Goal: Task Accomplishment & Management: Use online tool/utility

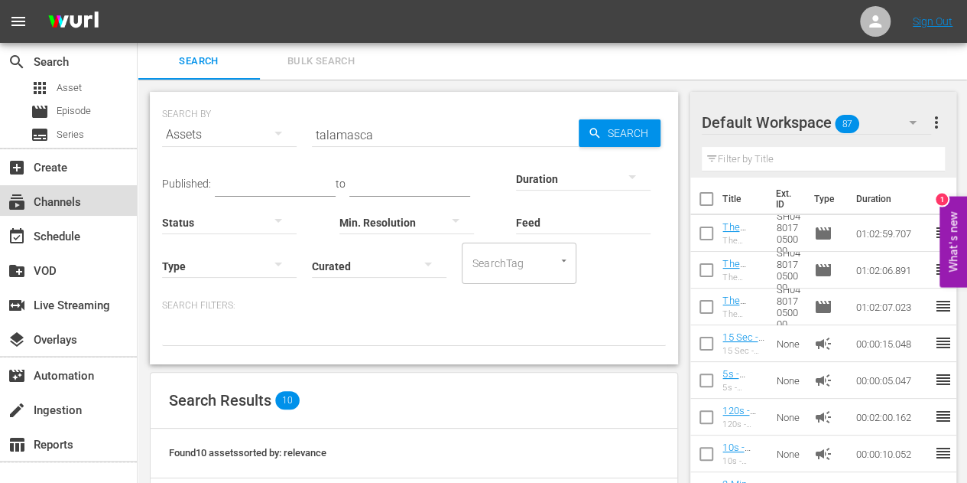
click at [47, 201] on div "subscriptions Channels" at bounding box center [43, 200] width 86 height 14
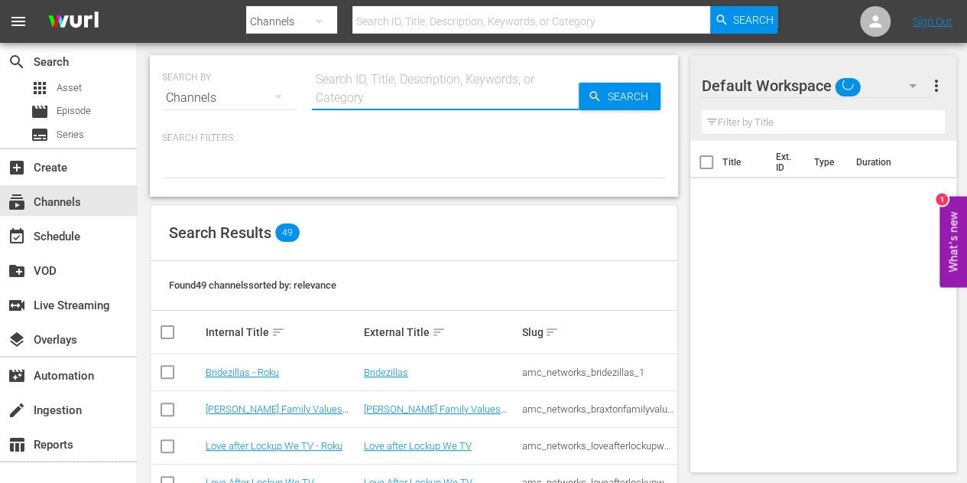
click at [359, 107] on input "text" at bounding box center [445, 98] width 267 height 37
type input "msg"
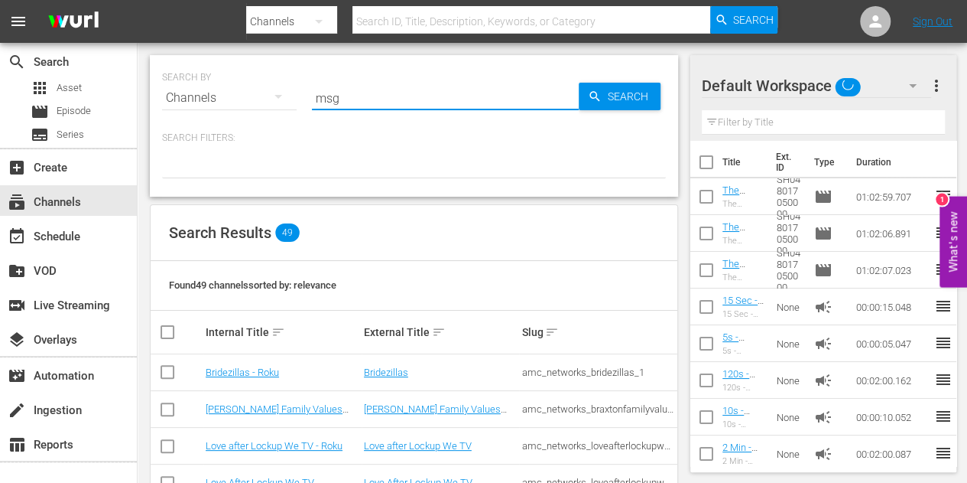
type input "msg"
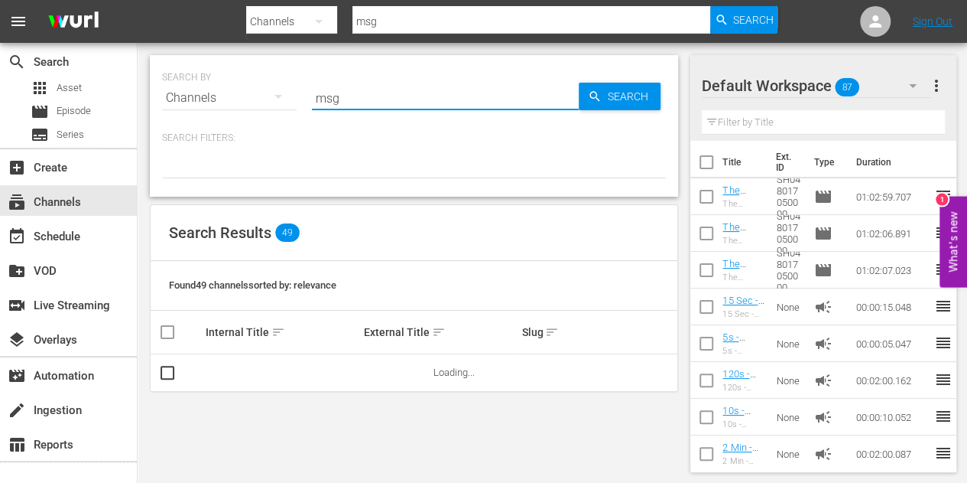
type input "MSG"
click at [619, 88] on span "Search" at bounding box center [631, 97] width 59 height 28
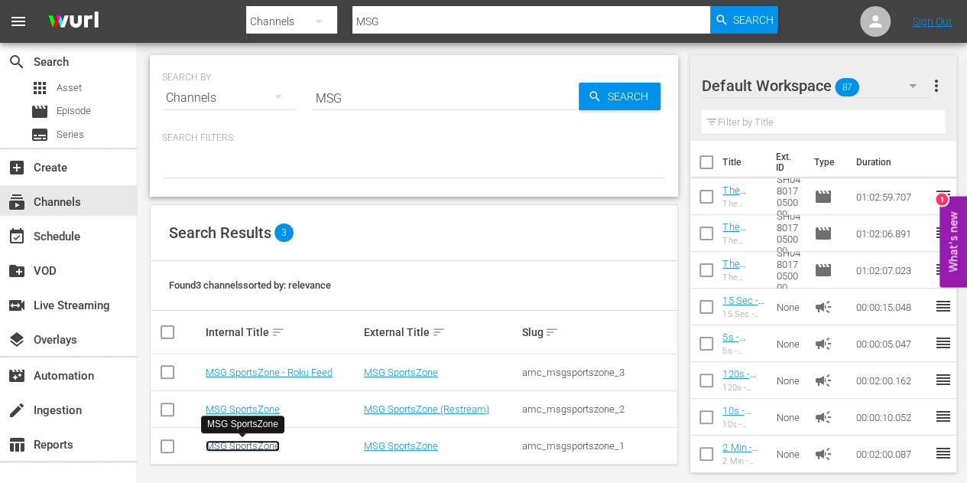
click at [228, 444] on link "MSG SportsZone" at bounding box center [243, 445] width 74 height 11
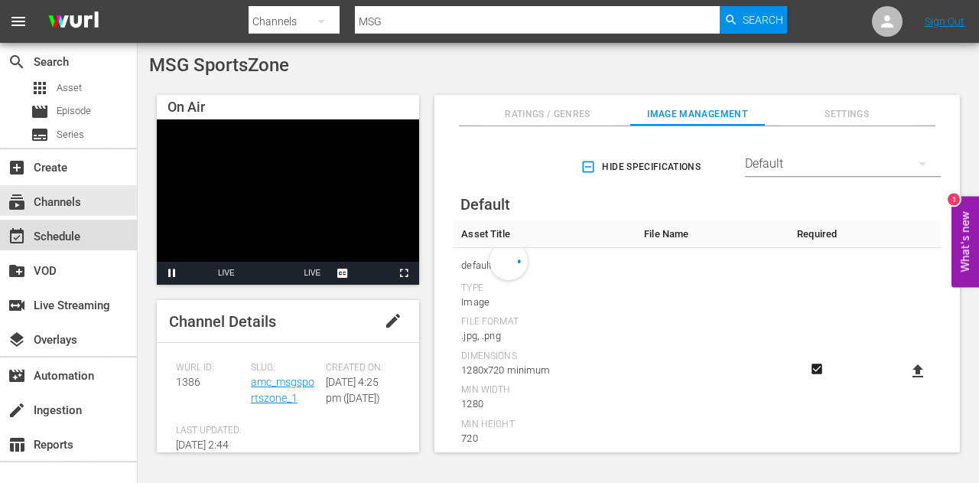
click at [70, 229] on div "event_available Schedule" at bounding box center [43, 234] width 86 height 14
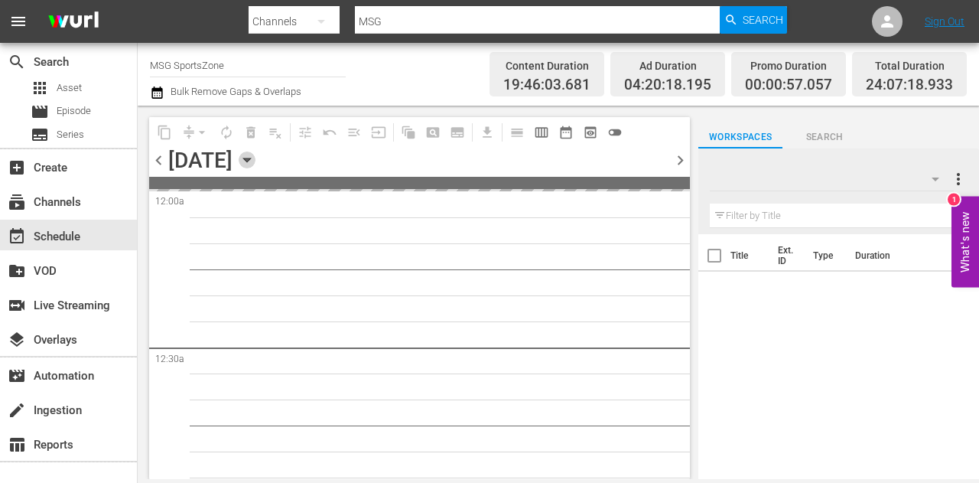
click at [255, 161] on icon "button" at bounding box center [247, 159] width 17 height 17
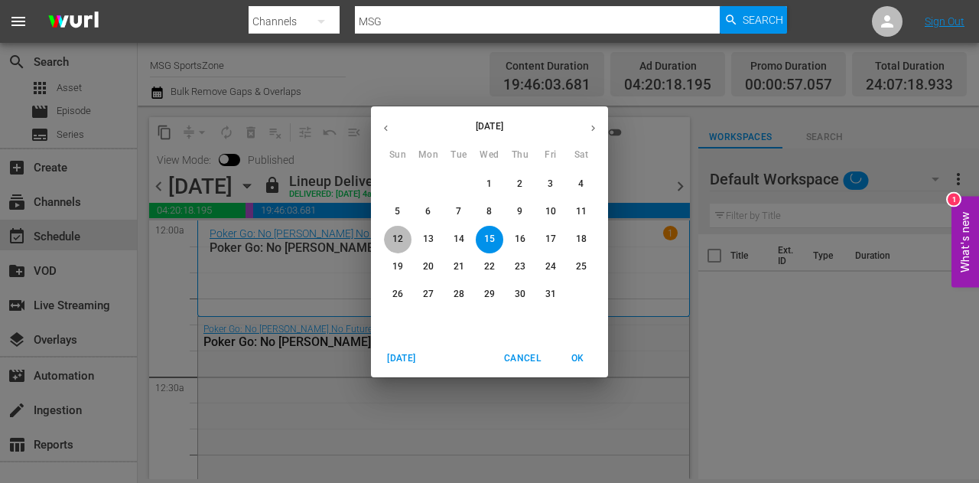
click at [401, 233] on p "12" at bounding box center [397, 238] width 11 height 13
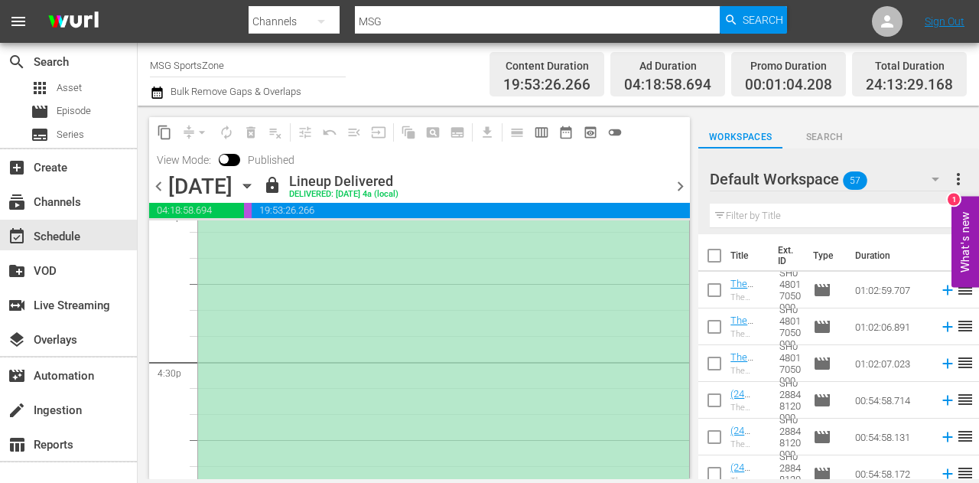
scroll to position [5053, 0]
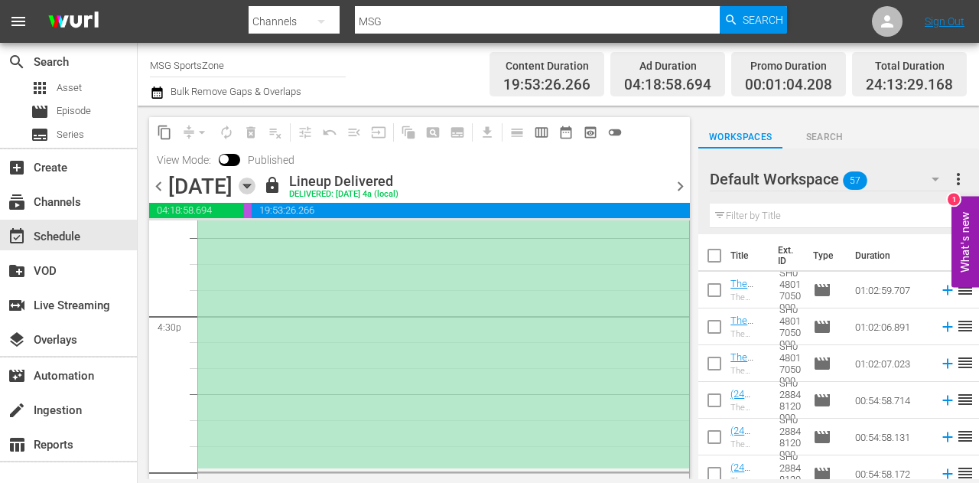
click at [250, 186] on icon "button" at bounding box center [246, 186] width 7 height 4
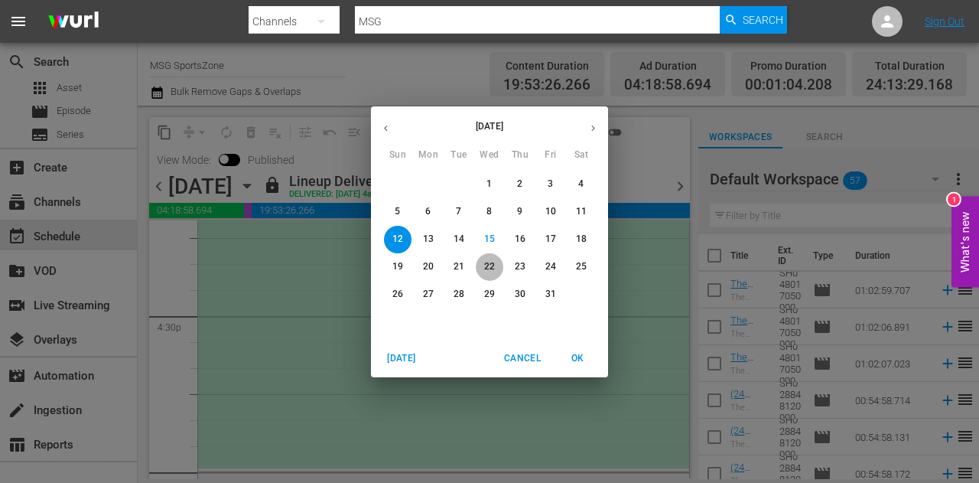
click at [488, 266] on p "22" at bounding box center [489, 266] width 11 height 13
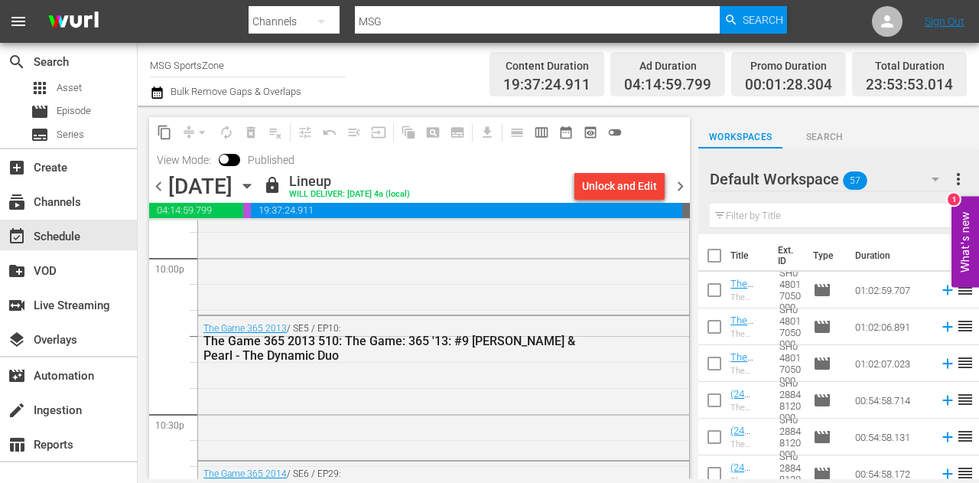
scroll to position [6837, 0]
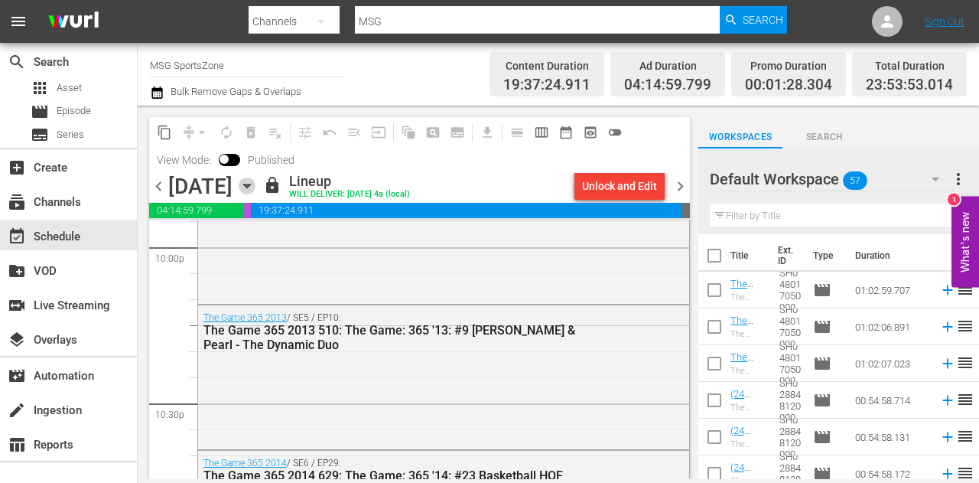
click at [255, 190] on icon "button" at bounding box center [247, 185] width 17 height 17
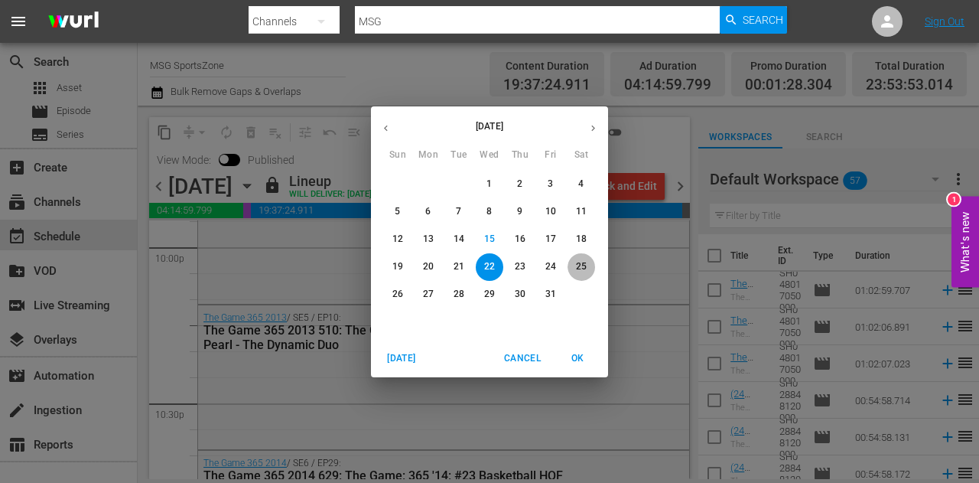
click at [583, 260] on p "25" at bounding box center [581, 266] width 11 height 13
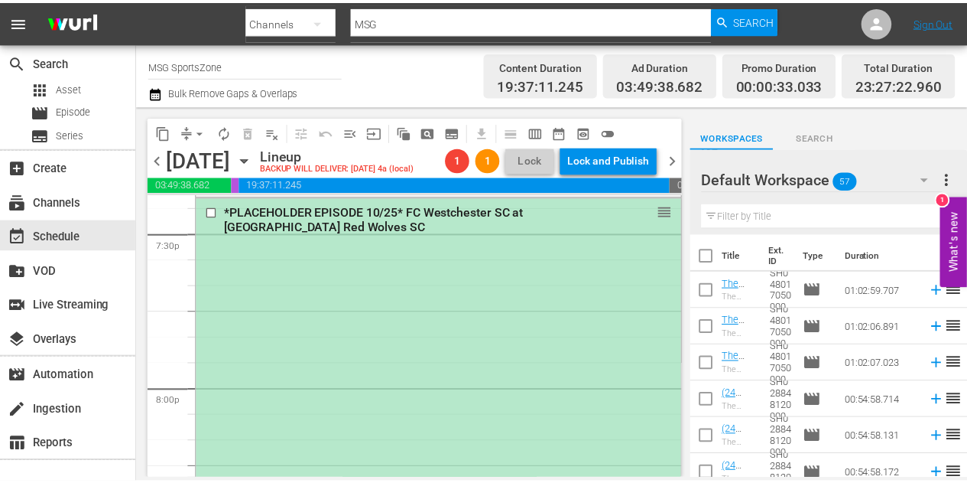
scroll to position [6047, 0]
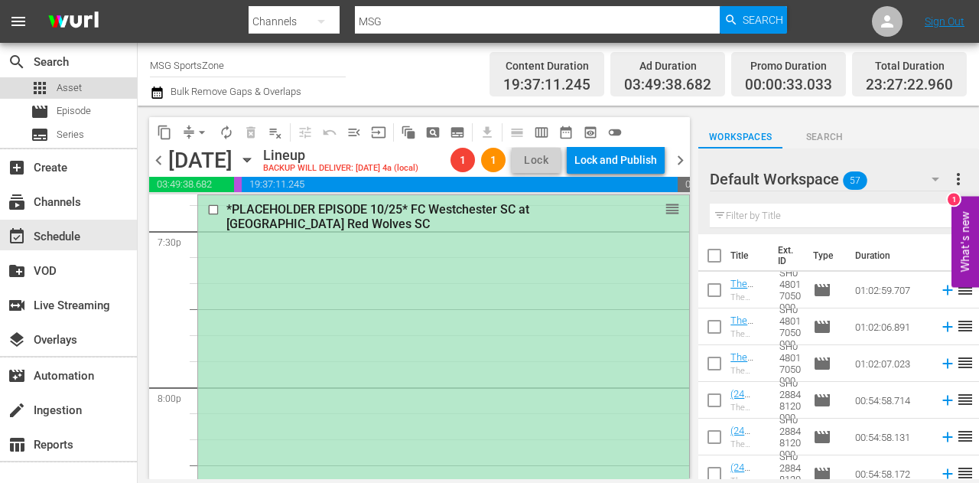
click at [64, 83] on span "Asset" at bounding box center [69, 87] width 25 height 15
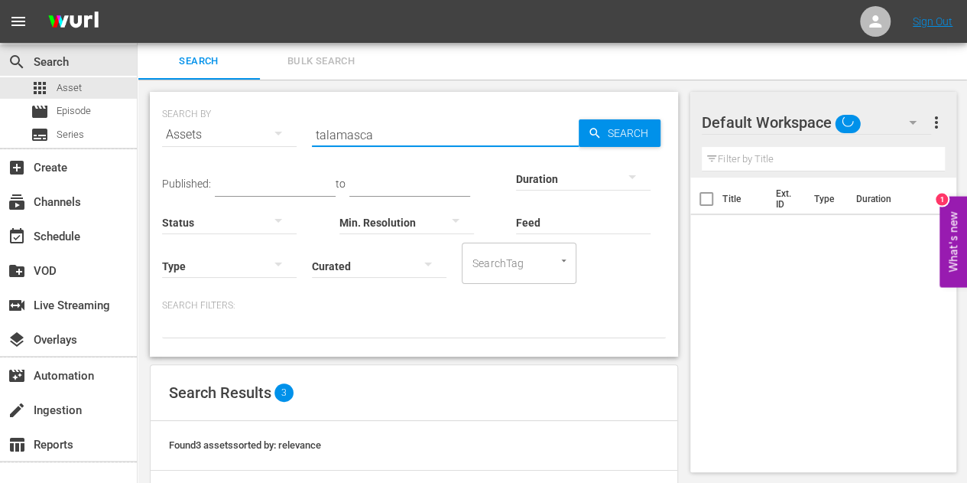
click at [369, 141] on input "talamasca" at bounding box center [445, 134] width 267 height 37
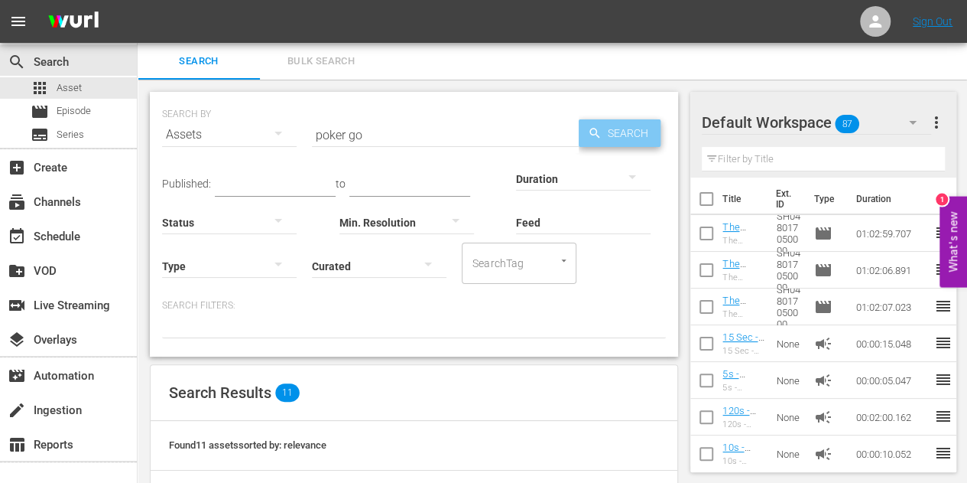
click at [620, 131] on span "Search" at bounding box center [631, 133] width 59 height 28
click at [384, 138] on input "poker go" at bounding box center [445, 134] width 267 height 37
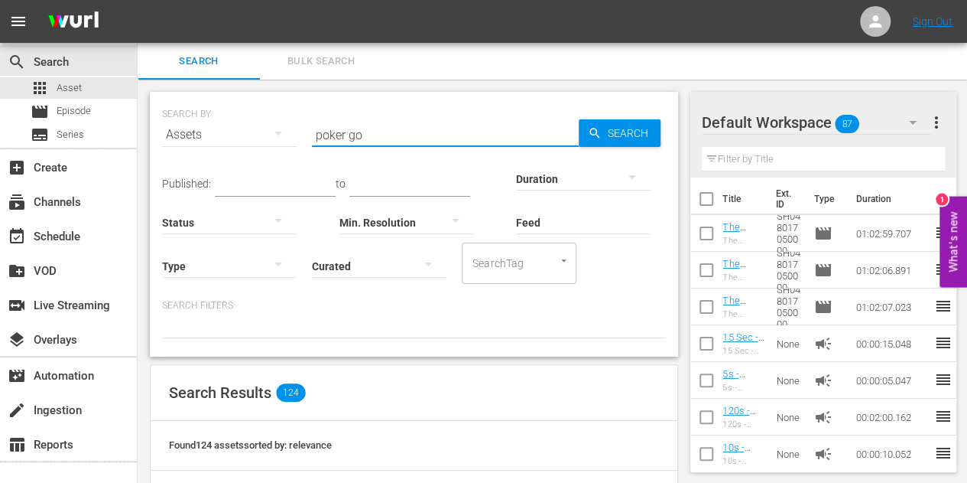
click at [384, 138] on input "poker go" at bounding box center [445, 134] width 267 height 37
type input "No [PERSON_NAME] No Future 101"
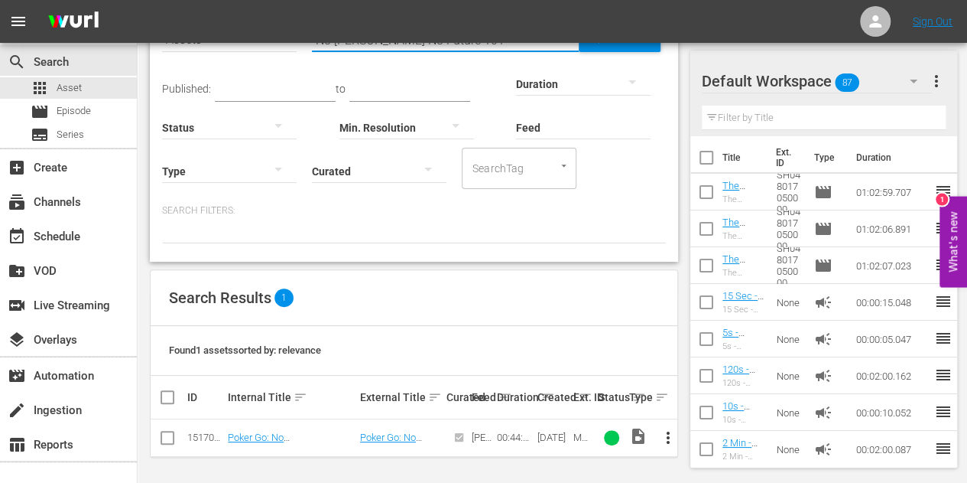
scroll to position [95, 0]
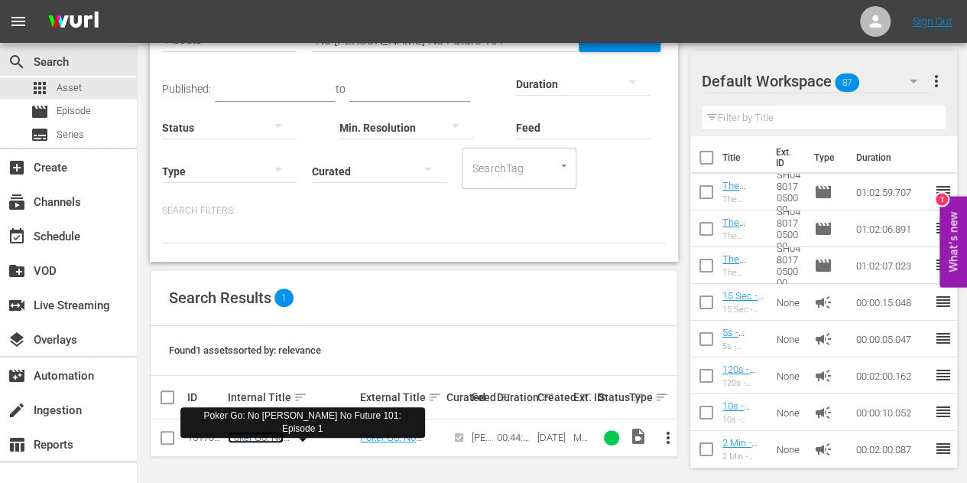
click at [284, 438] on link "Poker Go: No [PERSON_NAME] No Future 101: Episode 1" at bounding box center [287, 448] width 118 height 34
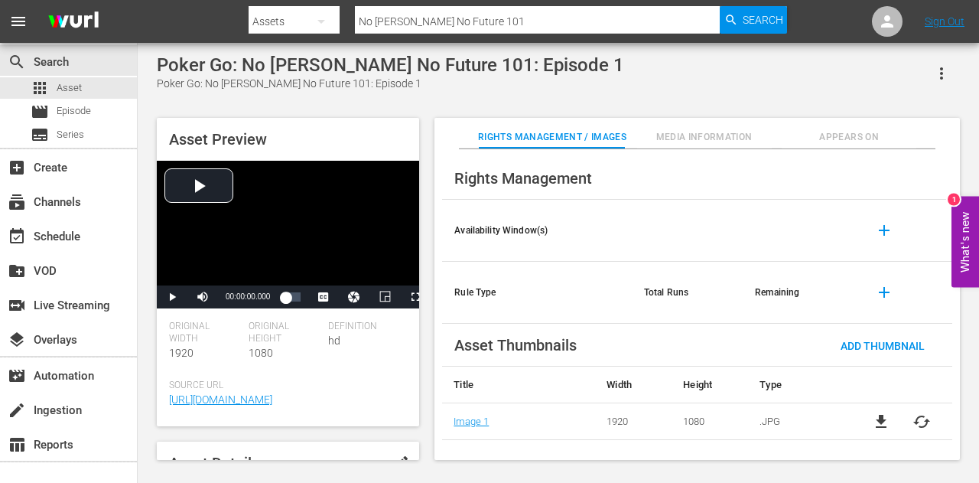
click at [665, 243] on th at bounding box center [687, 231] width 111 height 62
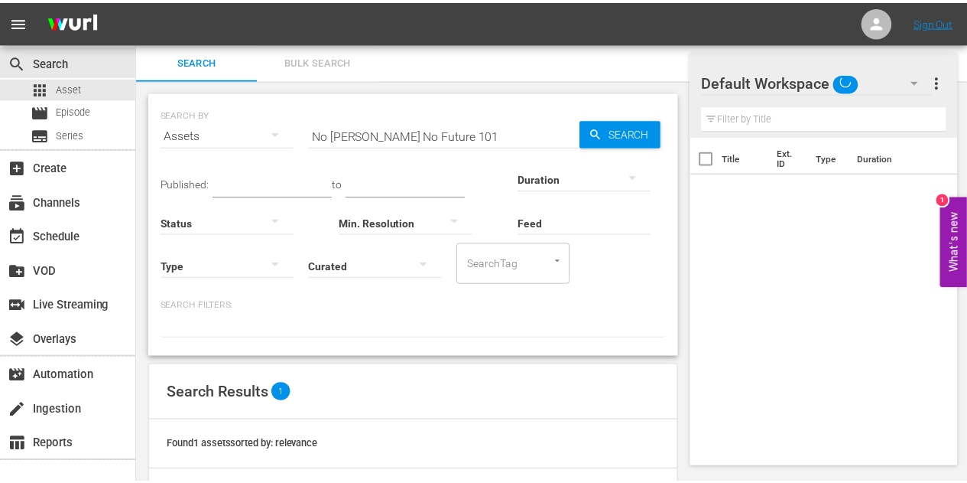
scroll to position [95, 0]
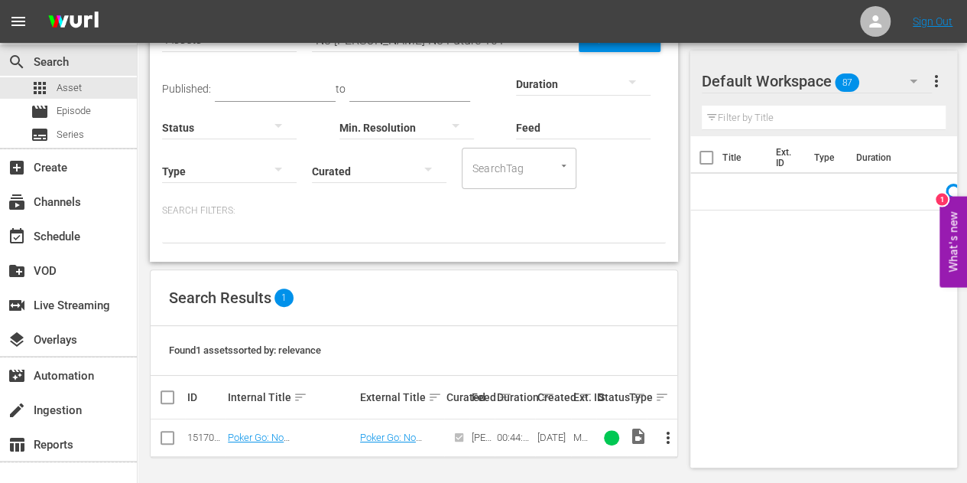
click at [513, 437] on div "00:44:04.976" at bounding box center [515, 436] width 36 height 11
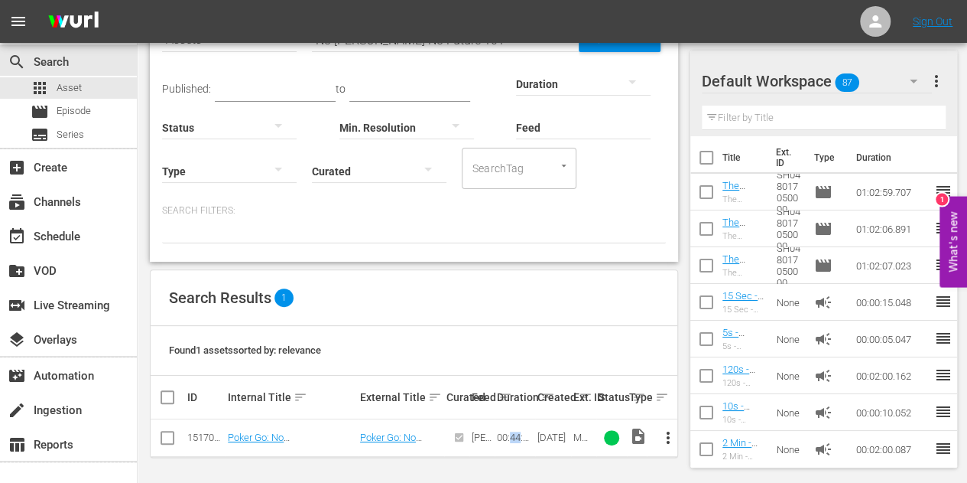
click at [513, 437] on div "00:44:04.976" at bounding box center [515, 436] width 36 height 11
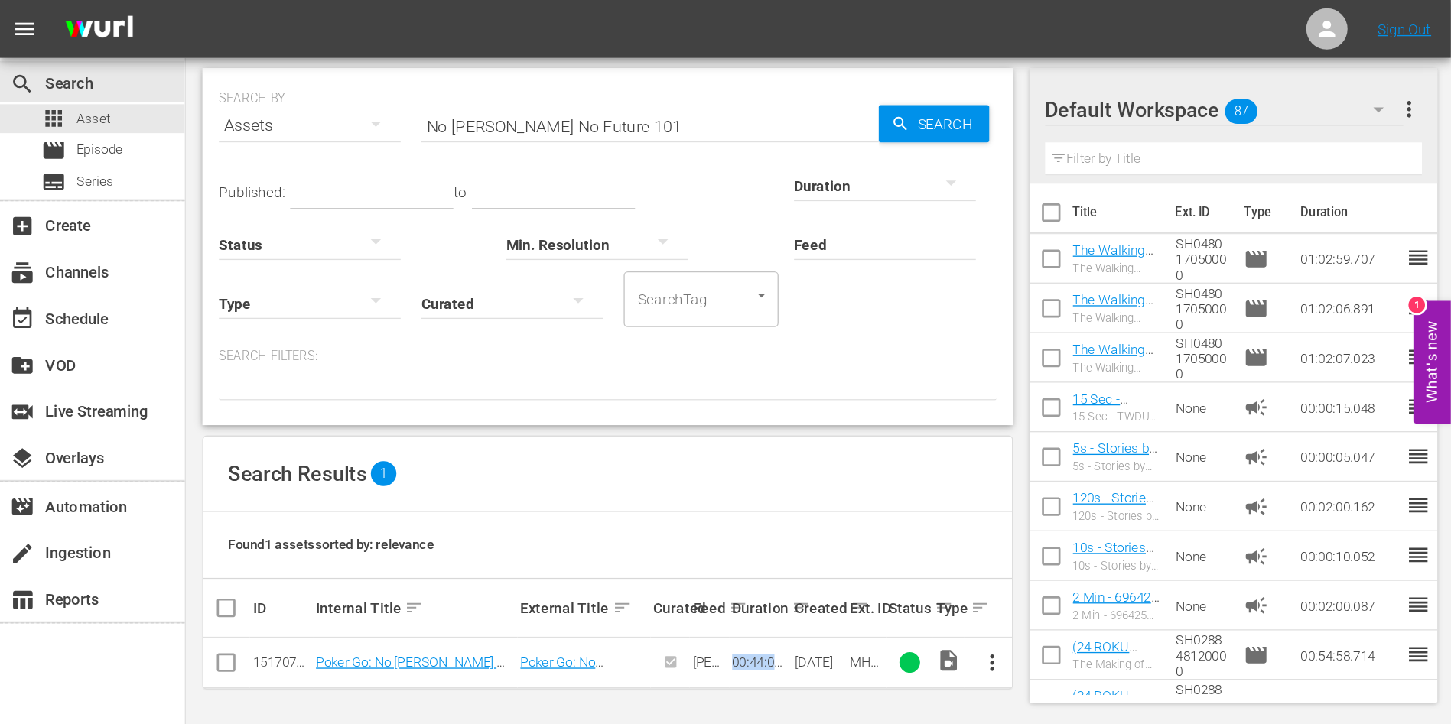
scroll to position [0, 0]
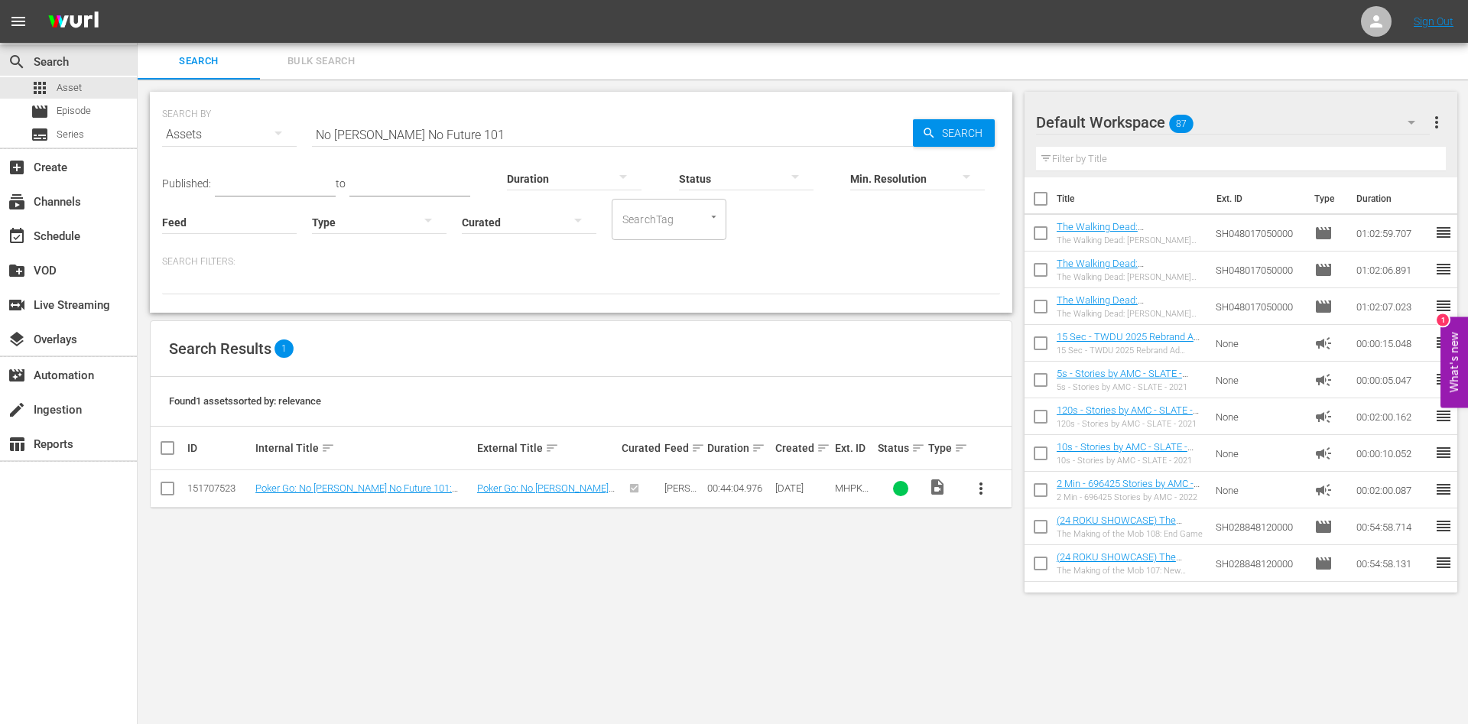
drag, startPoint x: 791, startPoint y: 0, endPoint x: 522, endPoint y: 130, distance: 298.2
click at [522, 130] on input "No [PERSON_NAME] No Future 101" at bounding box center [612, 134] width 601 height 37
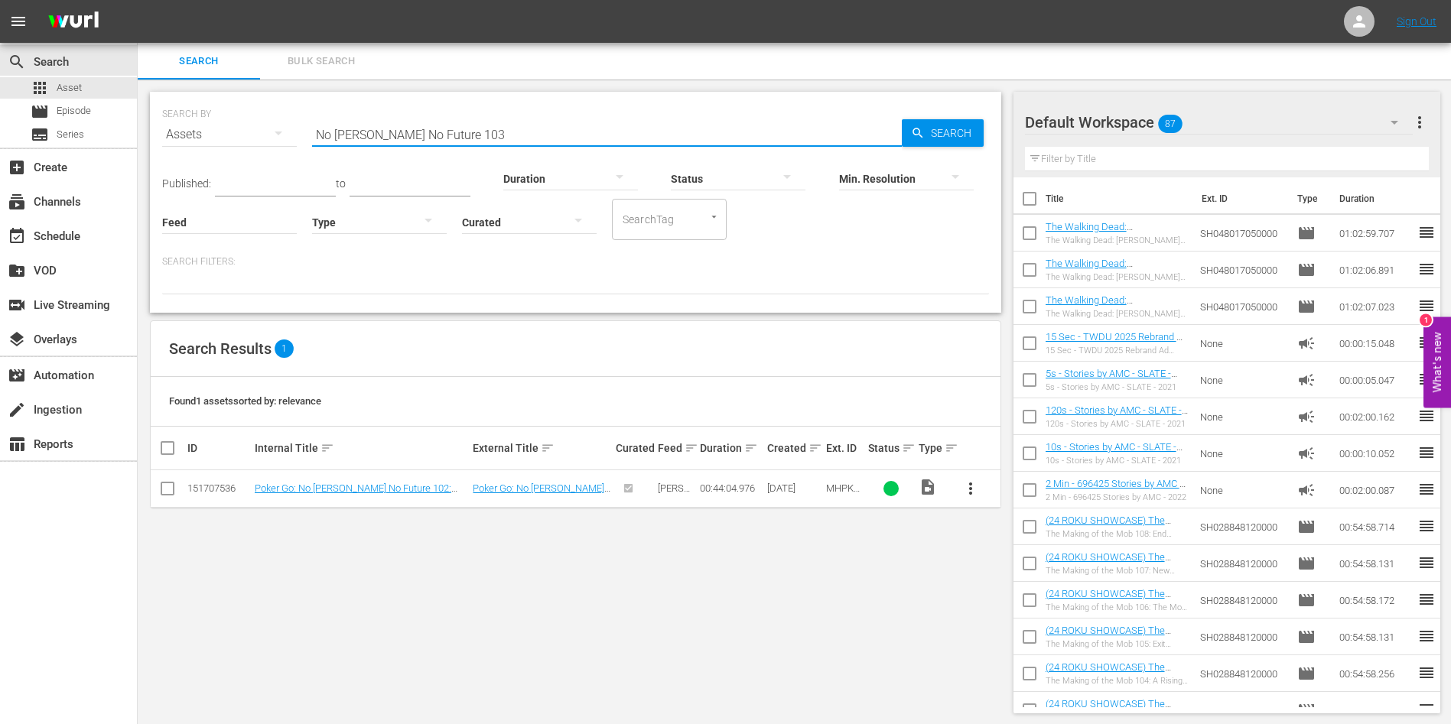
type input "No [PERSON_NAME] No Future 103"
